Goal: Task Accomplishment & Management: Manage account settings

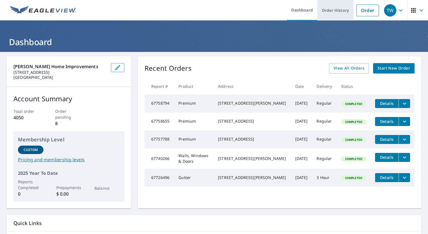
click at [334, 12] on link "Order History" at bounding box center [336, 10] width 36 height 20
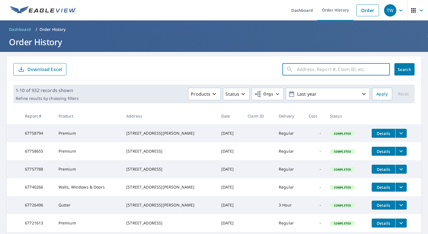
click at [319, 67] on input "text" at bounding box center [343, 69] width 93 height 16
type input "329 epping way"
click button "Search" at bounding box center [405, 69] width 20 height 12
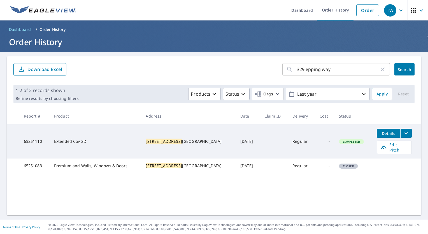
click at [403, 132] on icon "filesDropdownBtn-65251110" at bounding box center [406, 133] width 7 height 7
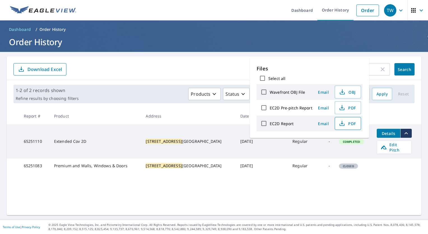
click at [346, 121] on span "PDF" at bounding box center [348, 123] width 18 height 7
click at [167, 57] on div "329 epping way ​ Search Download Excel" at bounding box center [214, 68] width 415 height 24
